Goal: Task Accomplishment & Management: Use online tool/utility

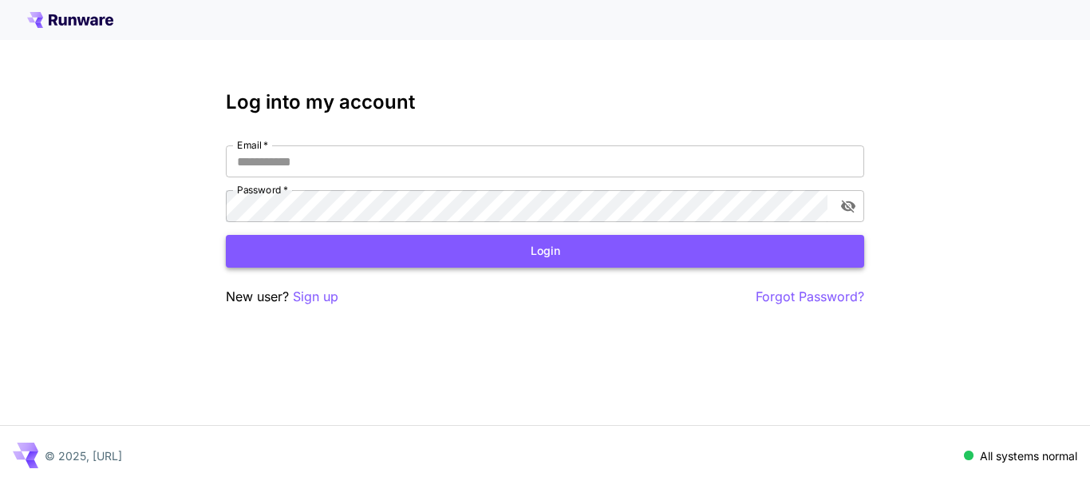
type input "**********"
click at [349, 247] on button "Login" at bounding box center [545, 251] width 639 height 33
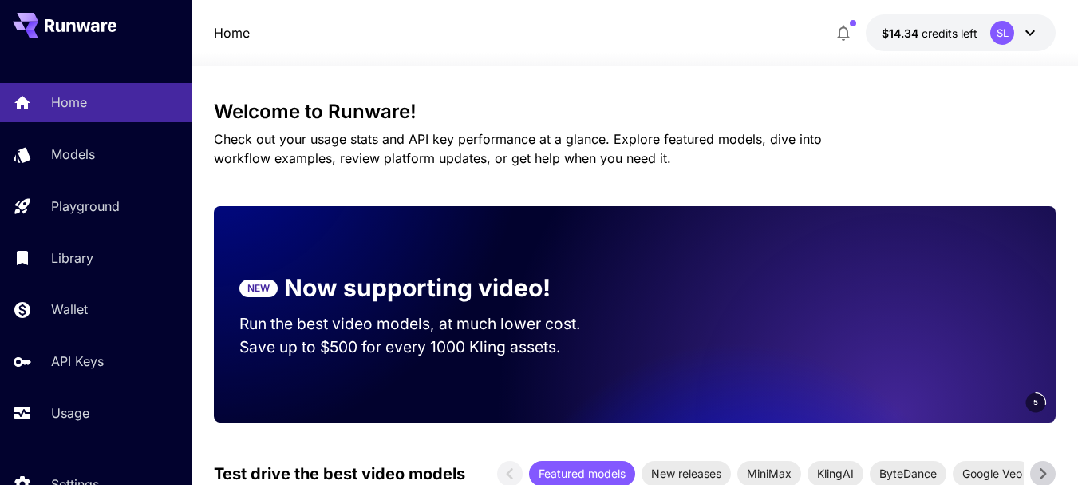
drag, startPoint x: 1050, startPoint y: 124, endPoint x: 1027, endPoint y: 129, distance: 22.9
click at [1050, 124] on div "Welcome to Runware! Check out your usage stats and API key performance at a gla…" at bounding box center [635, 134] width 842 height 67
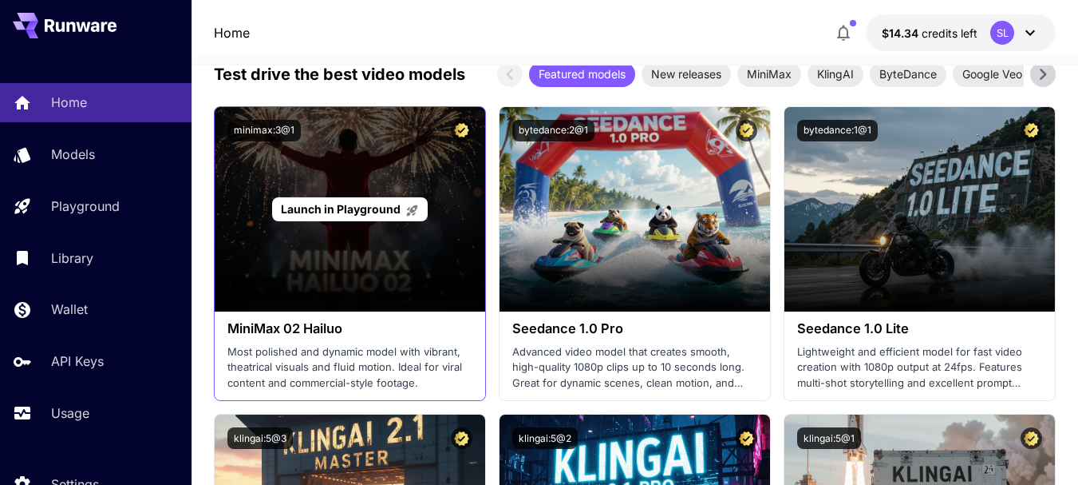
scroll to position [559, 0]
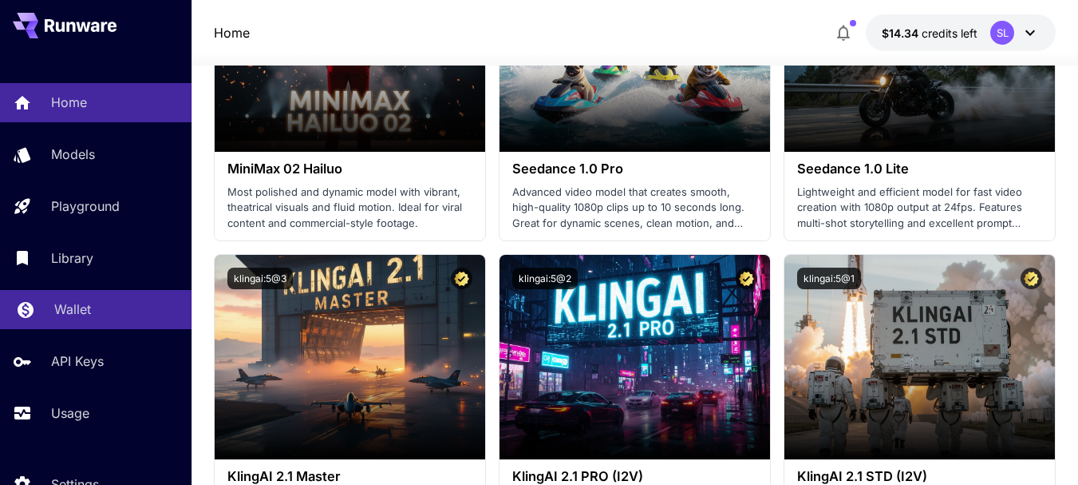
click at [88, 308] on p "Wallet" at bounding box center [72, 308] width 37 height 19
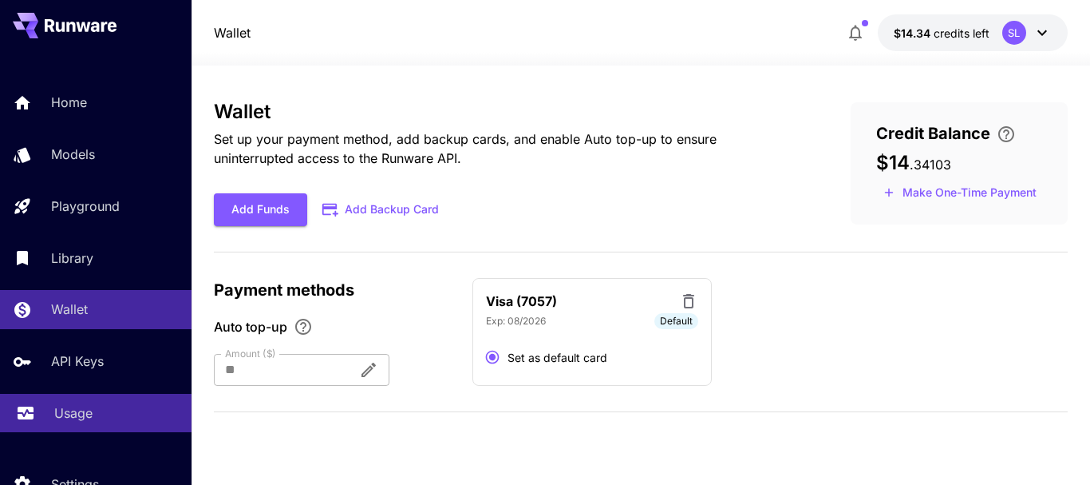
click at [66, 428] on link "Usage" at bounding box center [96, 413] width 192 height 39
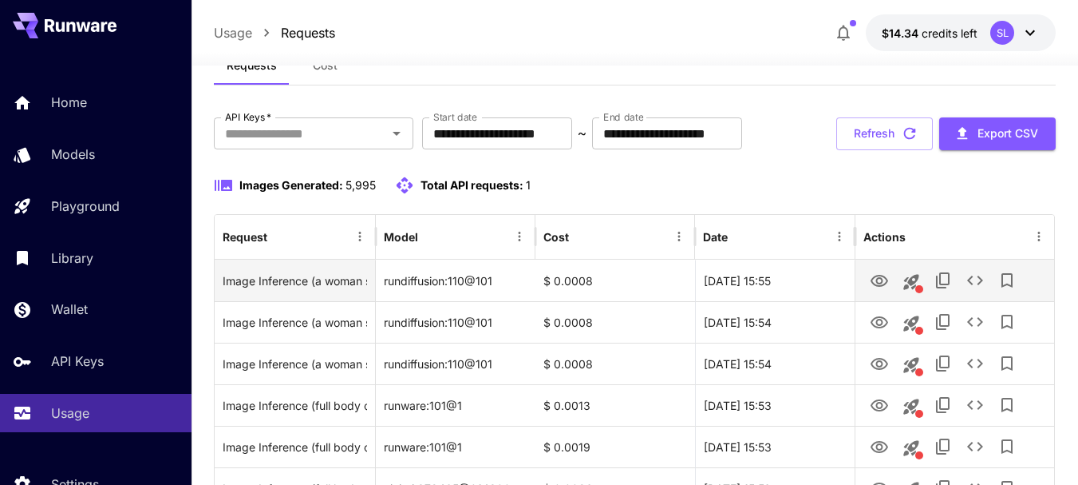
scroll to position [214, 0]
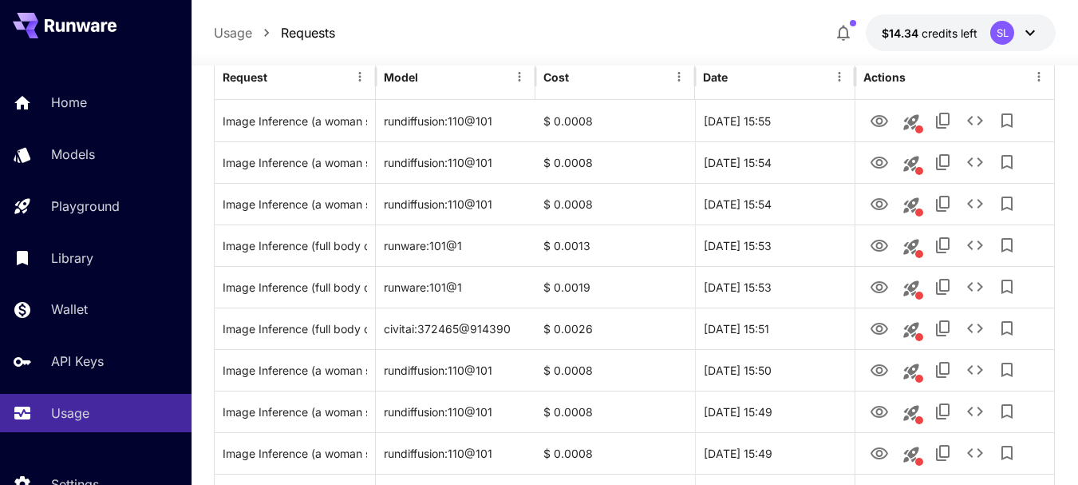
click at [835, 65] on div at bounding box center [635, 55] width 887 height 19
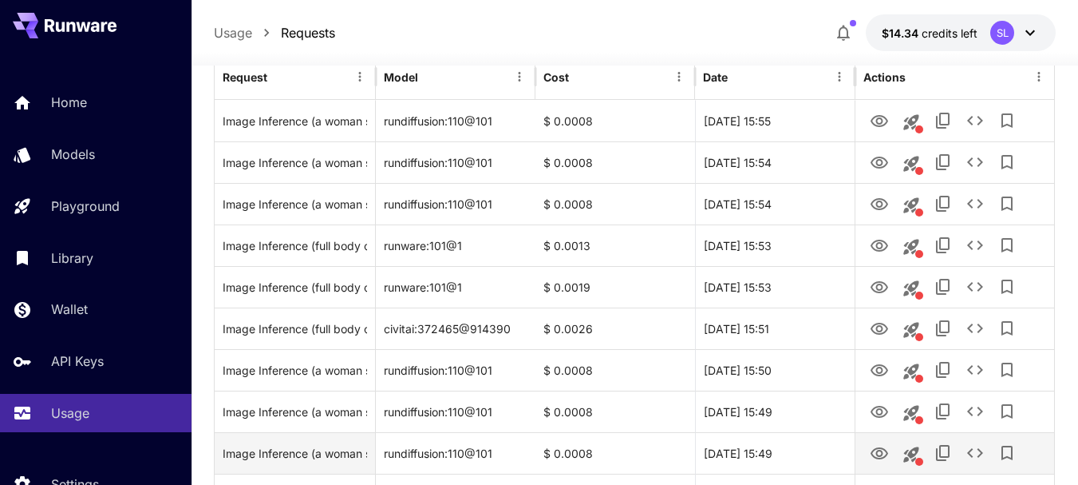
scroll to position [453, 0]
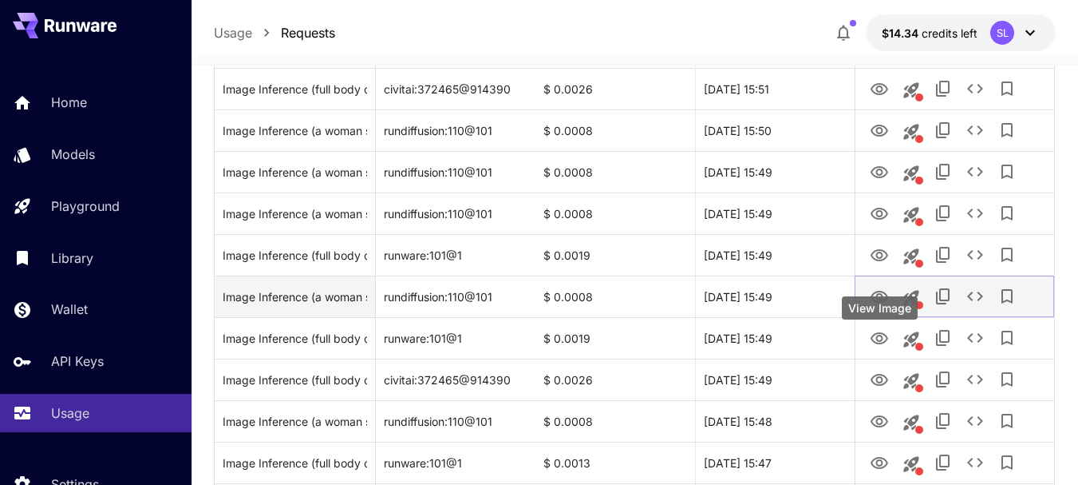
click at [876, 307] on icon "View Image" at bounding box center [879, 296] width 19 height 19
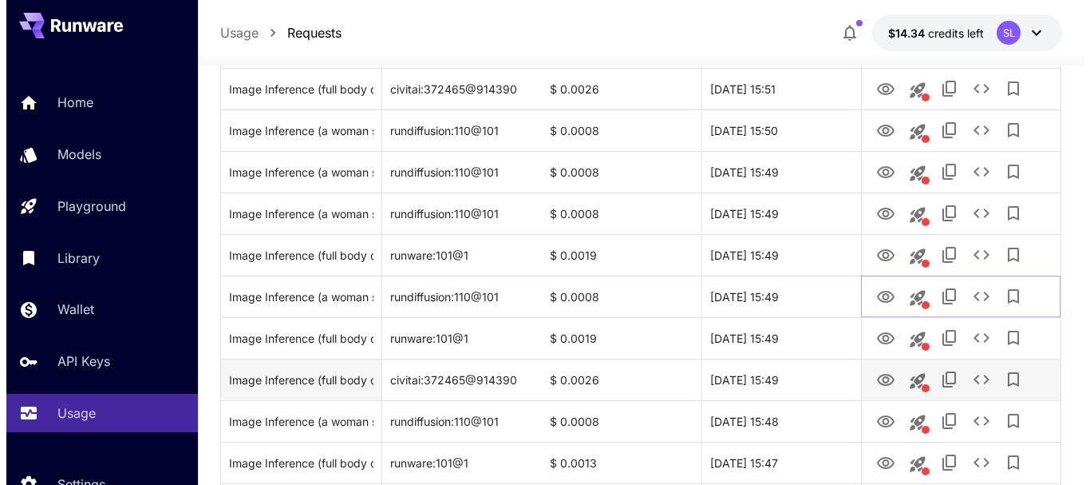
scroll to position [613, 0]
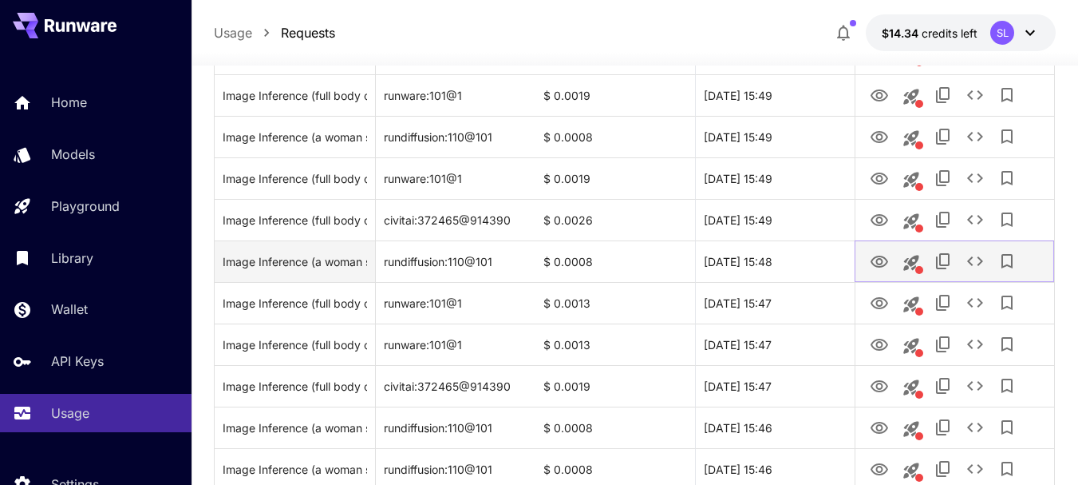
click at [871, 271] on icon "View Image" at bounding box center [879, 261] width 19 height 19
click at [984, 271] on icon "See details" at bounding box center [975, 260] width 19 height 19
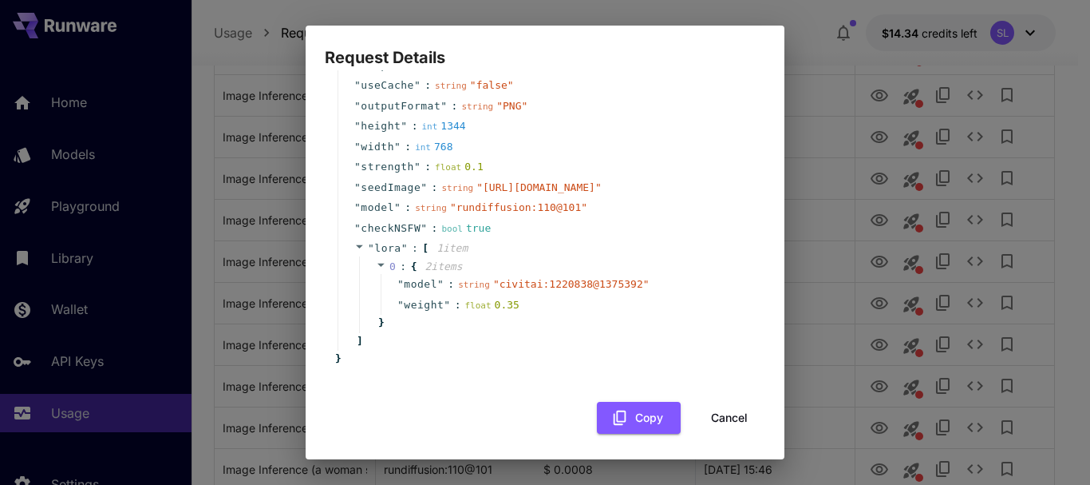
scroll to position [168, 0]
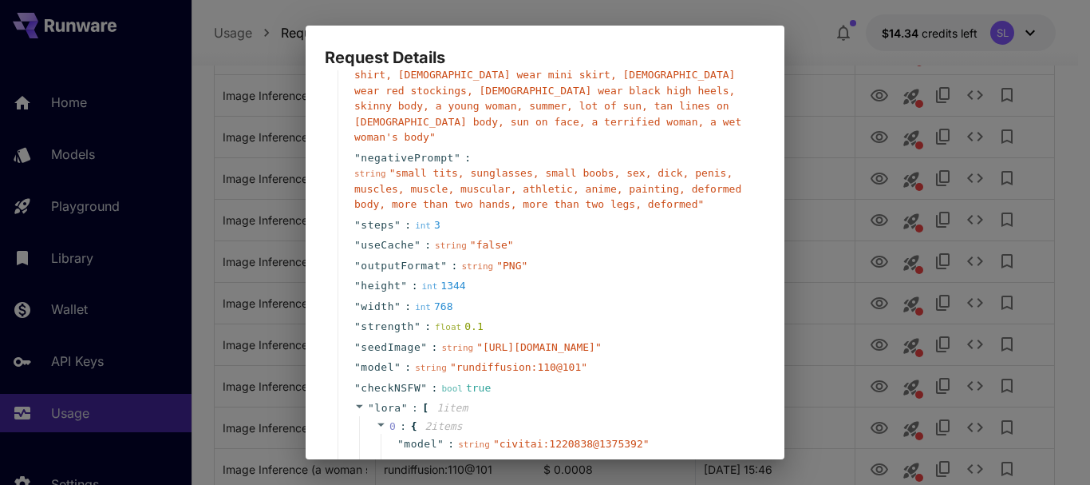
click at [834, 65] on div "Request Details { 14 item s " taskType " : string " imageInference " " taskUUID…" at bounding box center [545, 242] width 1090 height 485
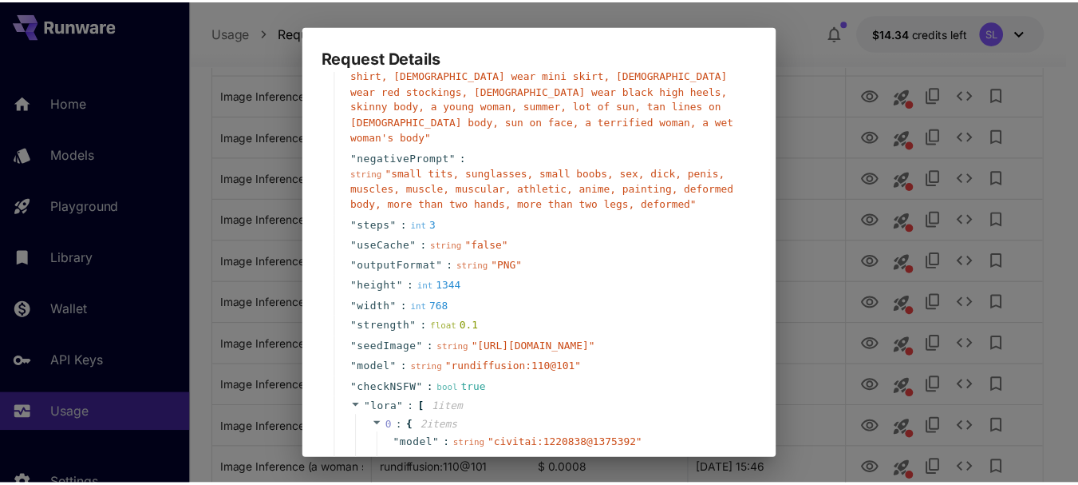
scroll to position [328, 0]
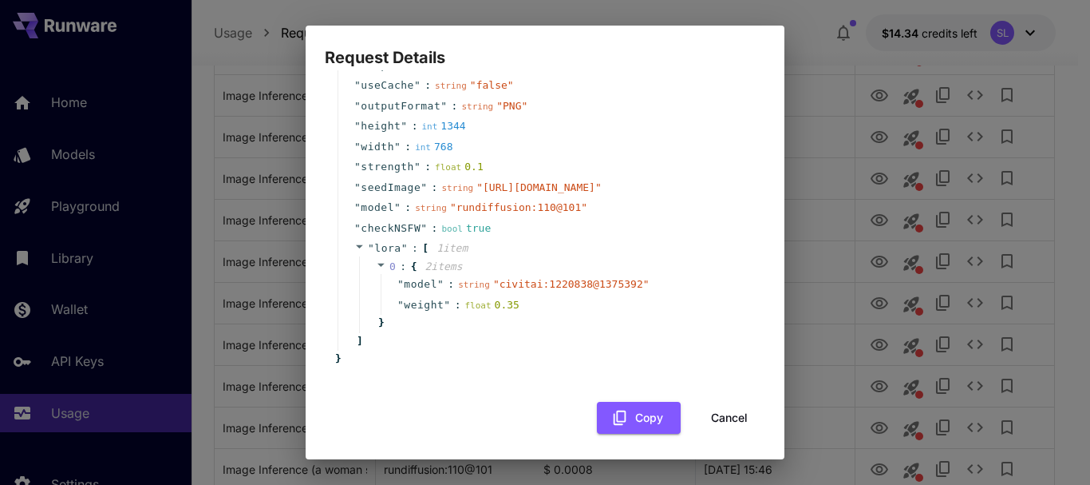
click at [714, 412] on button "Cancel" at bounding box center [730, 418] width 72 height 33
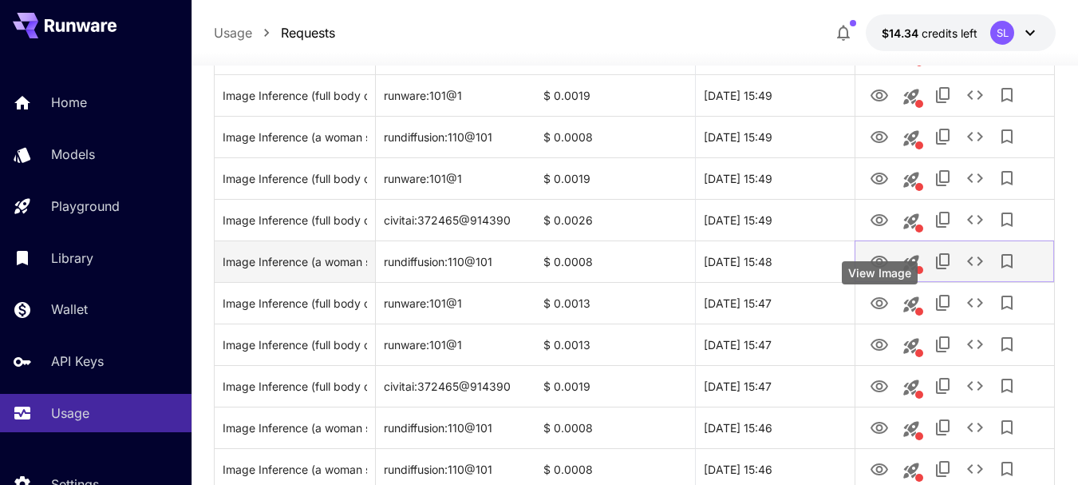
click at [879, 271] on icon "View Image" at bounding box center [879, 261] width 19 height 19
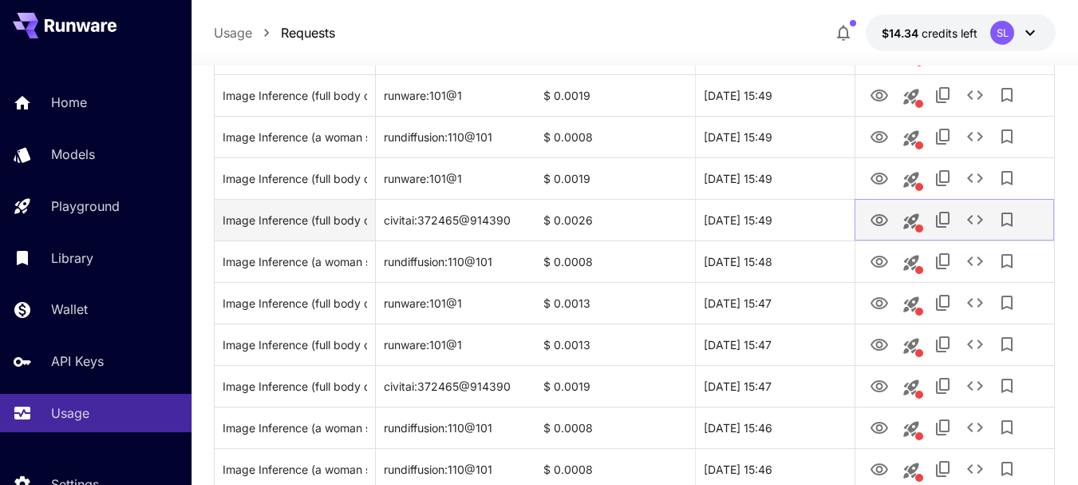
click at [876, 230] on icon "View Image" at bounding box center [879, 220] width 19 height 19
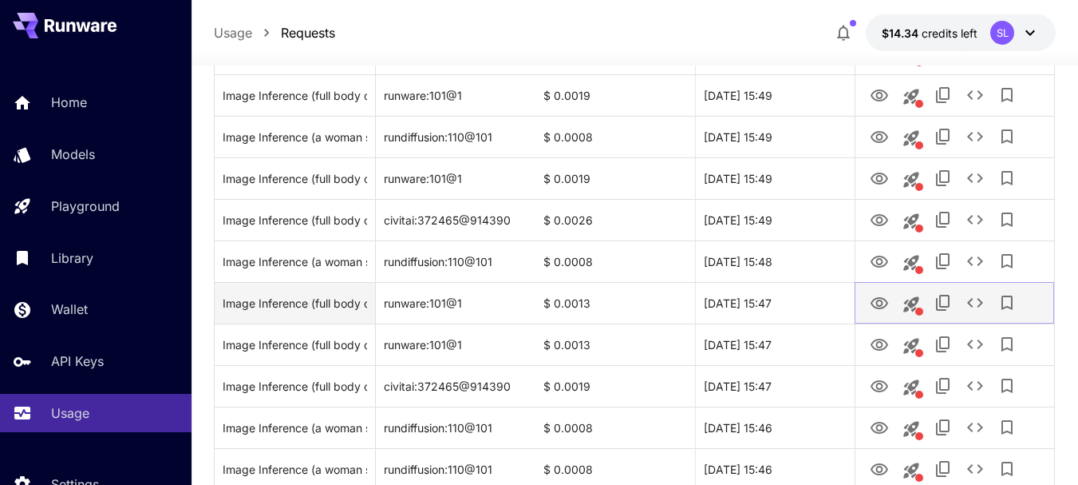
click at [879, 309] on icon "View Image" at bounding box center [880, 303] width 18 height 12
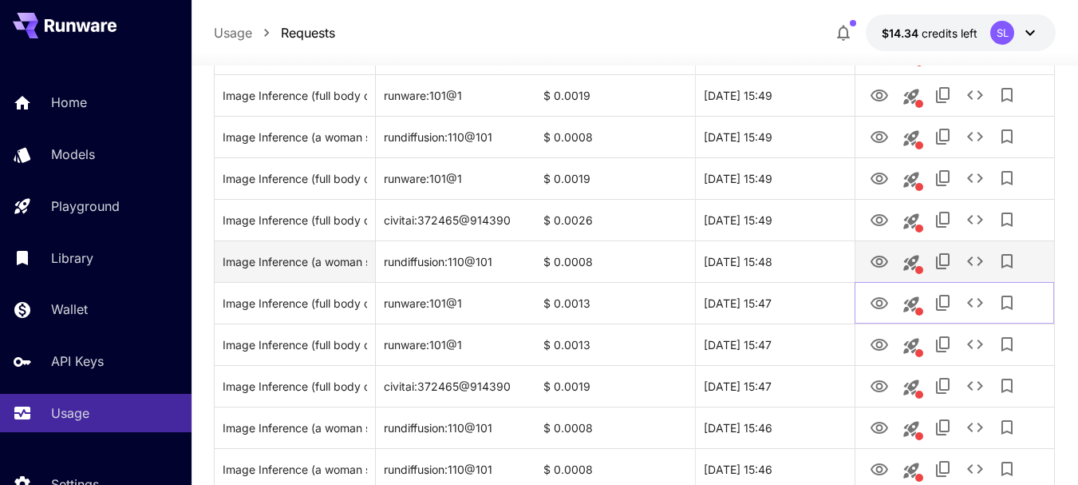
scroll to position [693, 0]
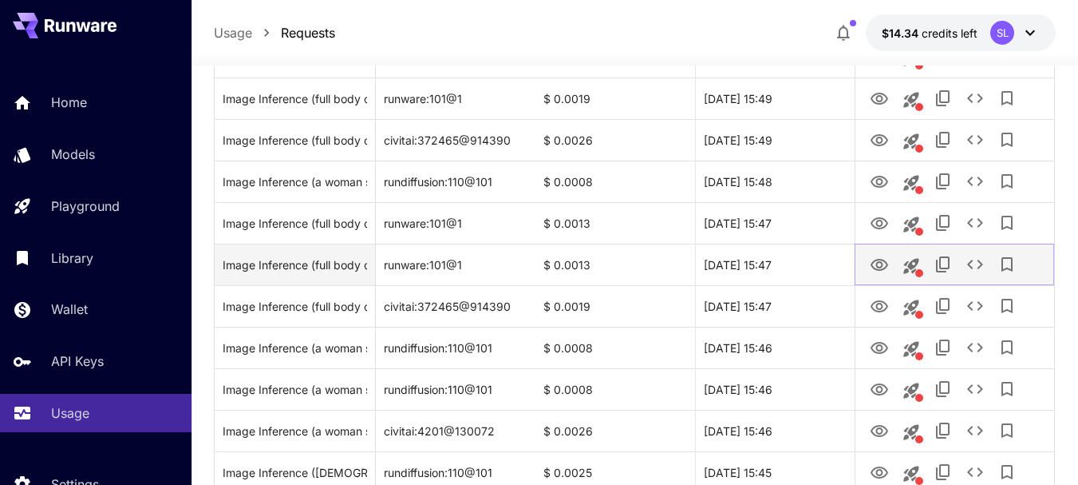
click at [872, 275] on icon "View Image" at bounding box center [879, 264] width 19 height 19
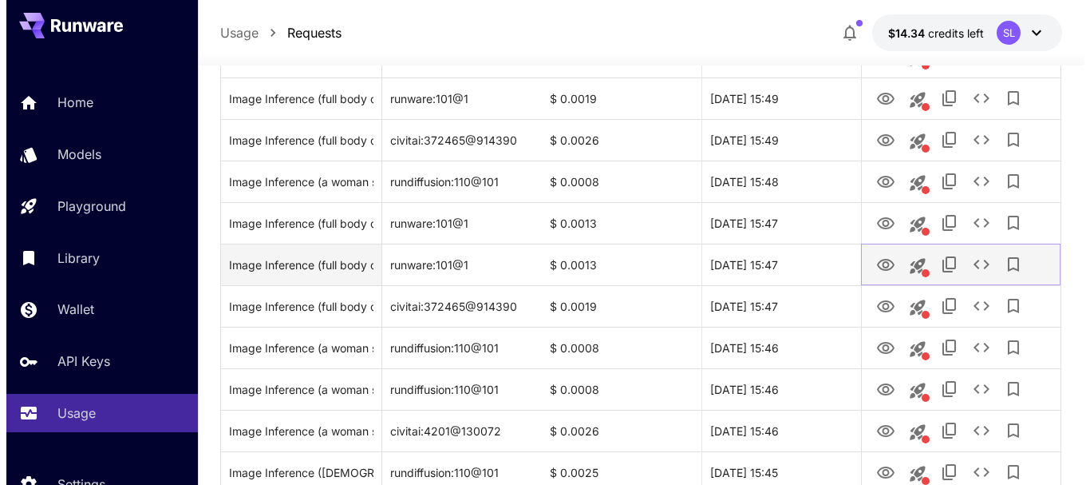
scroll to position [773, 0]
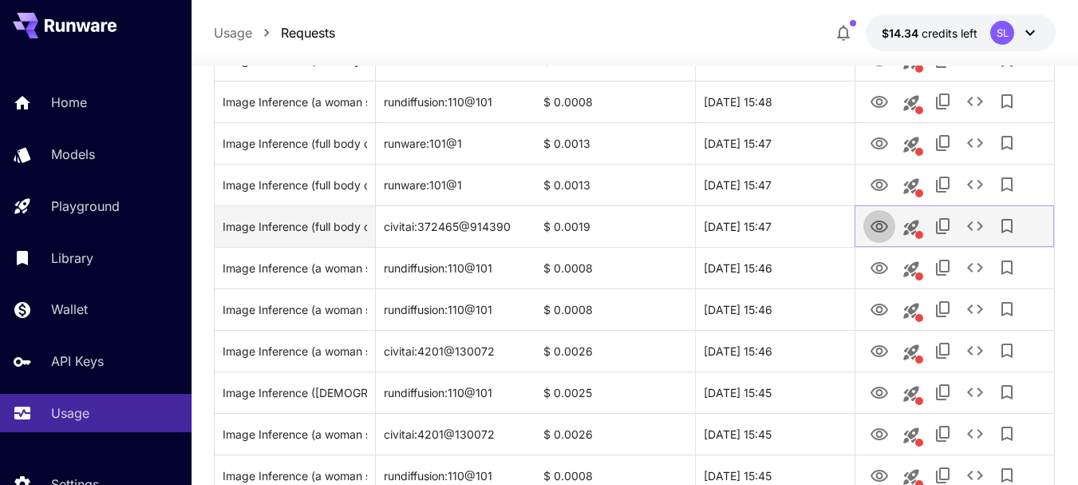
click at [871, 236] on icon "View Image" at bounding box center [879, 226] width 19 height 19
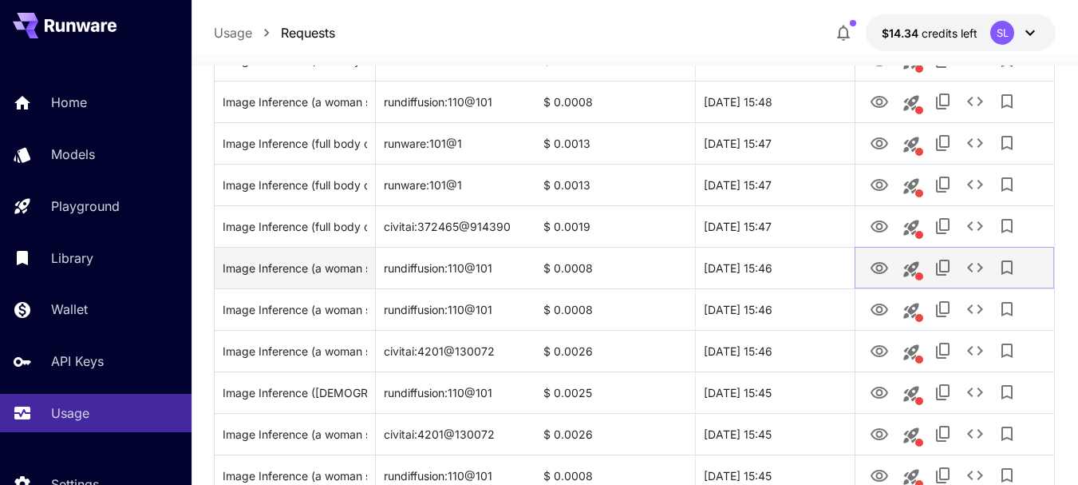
click at [869, 283] on button "View Image" at bounding box center [880, 267] width 32 height 33
click at [862, 288] on div at bounding box center [955, 268] width 200 height 42
click at [869, 283] on button "View Image" at bounding box center [880, 267] width 32 height 33
click at [887, 278] on icon "View Image" at bounding box center [879, 268] width 19 height 19
click at [974, 277] on icon "See details" at bounding box center [975, 267] width 19 height 19
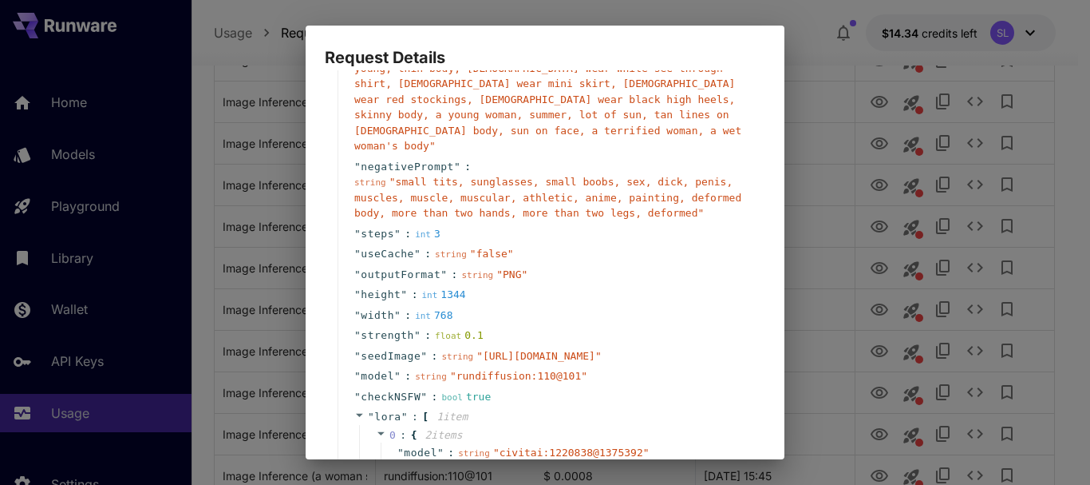
scroll to position [319, 0]
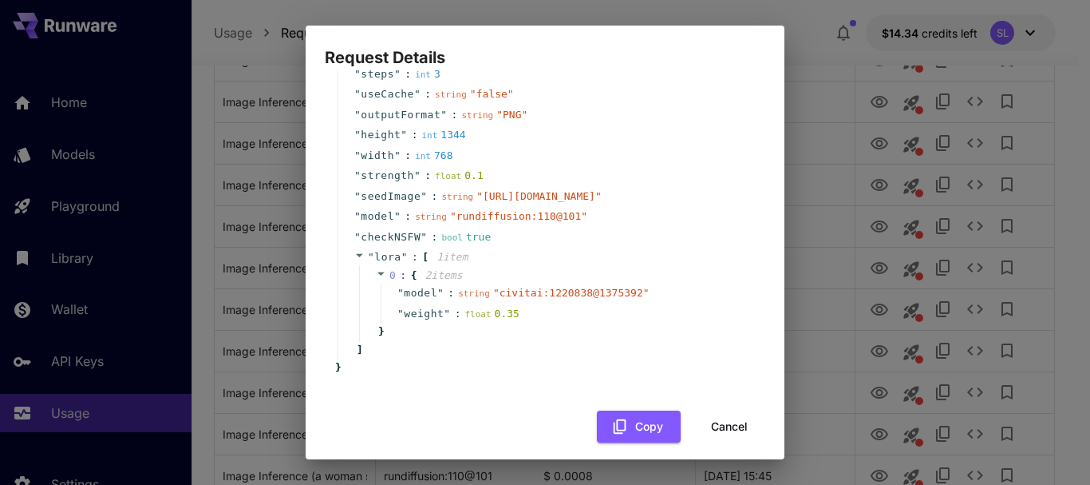
drag, startPoint x: 399, startPoint y: 181, endPoint x: 428, endPoint y: 183, distance: 28.8
click at [477, 190] on span "" https://apiserwer.pl/simple/uploads/e4VgzTzokSnRz70tyZ9OtyQMt.png "" at bounding box center [539, 196] width 125 height 12
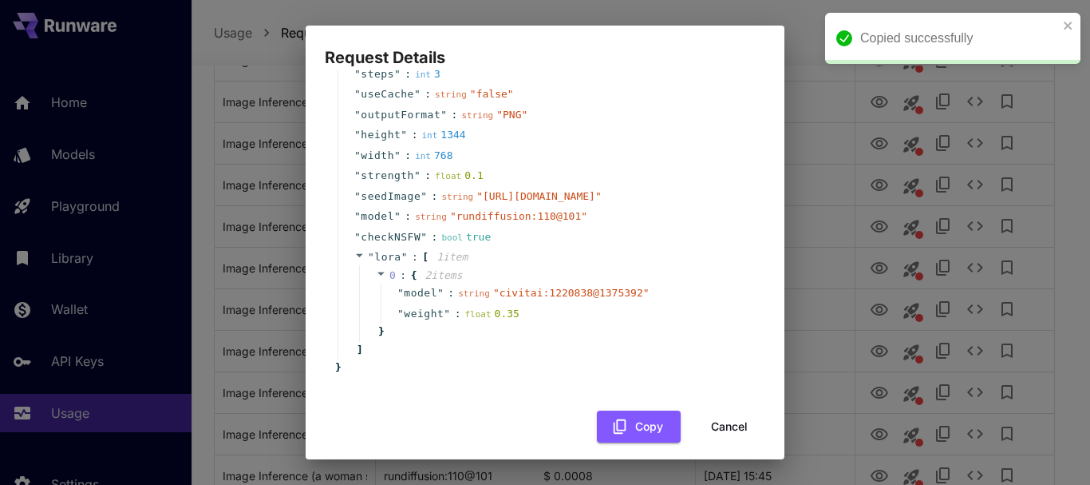
drag, startPoint x: 428, startPoint y: 183, endPoint x: 507, endPoint y: 188, distance: 79.2
click at [507, 188] on div "string " https://apiserwer.pl/simple/uploads/e4VgzTzokSnRz70tyZ9OtyQMt.png "" at bounding box center [521, 196] width 160 height 16
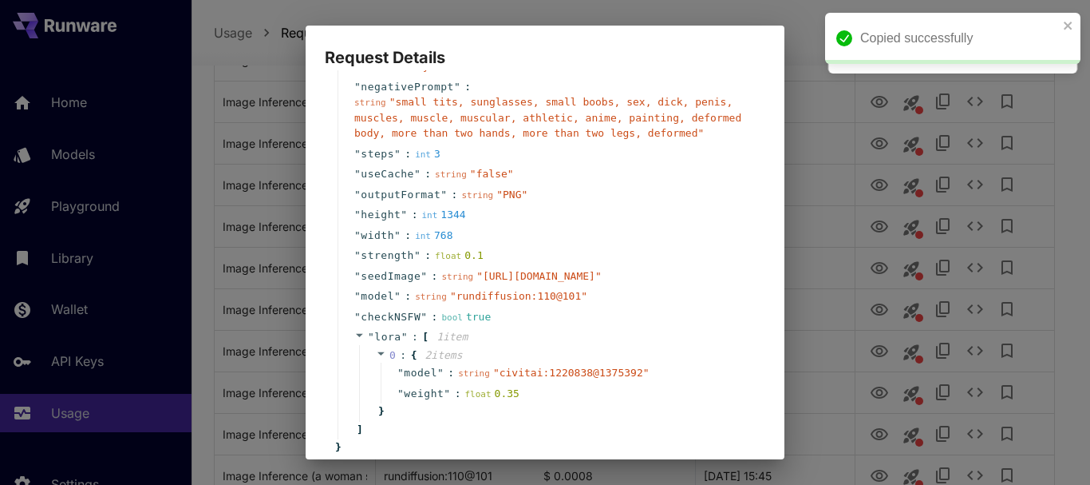
click at [488, 266] on div "" seedImage " : string " https://apiserwer.pl/simple/uploads/e4VgzTzokSnRz70tyZ…" at bounding box center [548, 276] width 420 height 21
drag, startPoint x: 391, startPoint y: 262, endPoint x: 760, endPoint y: 265, distance: 368.8
click at [602, 270] on span "" https://apiserwer.pl/simple/uploads/e4VgzTzokSnRz70tyZ9OtyQMt.png "" at bounding box center [539, 276] width 125 height 12
copy span "https://apiserwer.pl/simple/uploads/e4VgzTzokSnRz70tyZ9OtyQMt.png"
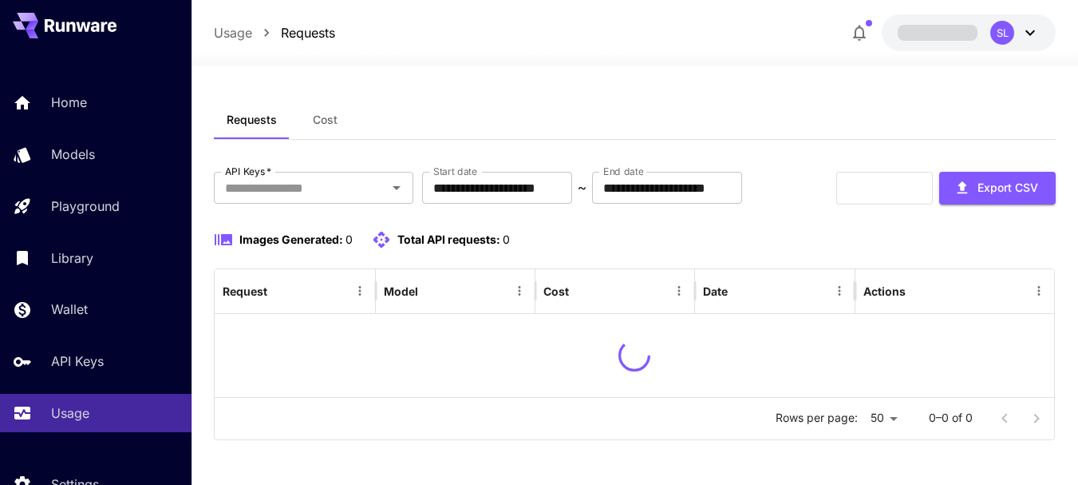
scroll to position [54, 0]
